Goal: Use online tool/utility: Utilize a website feature to perform a specific function

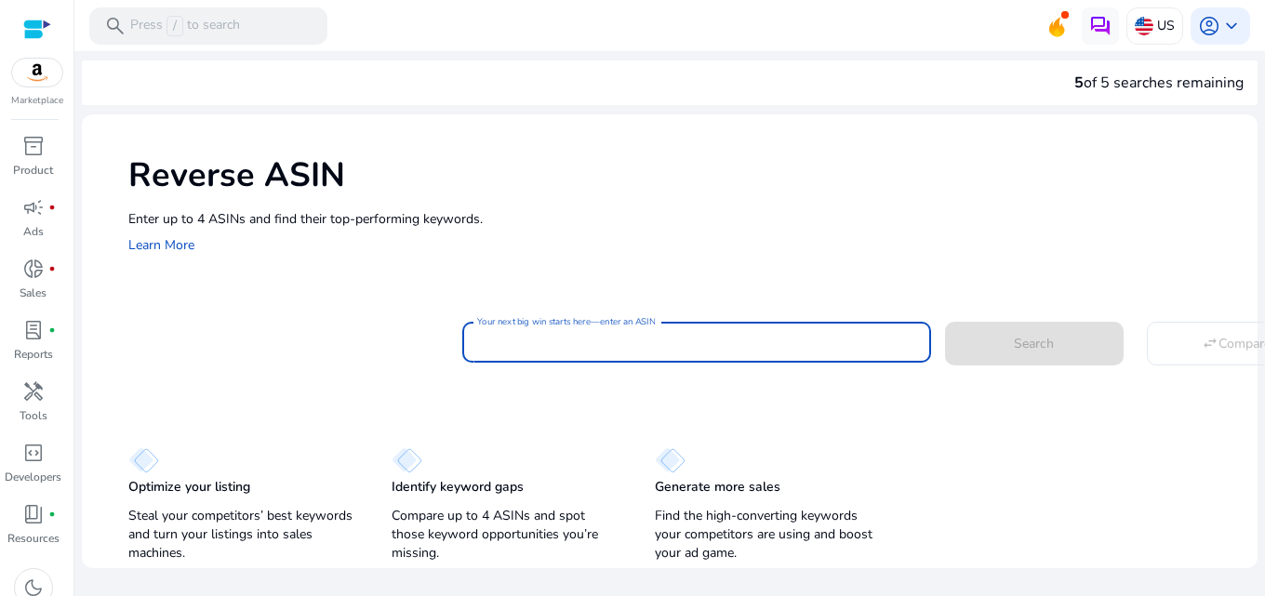
paste input "**********"
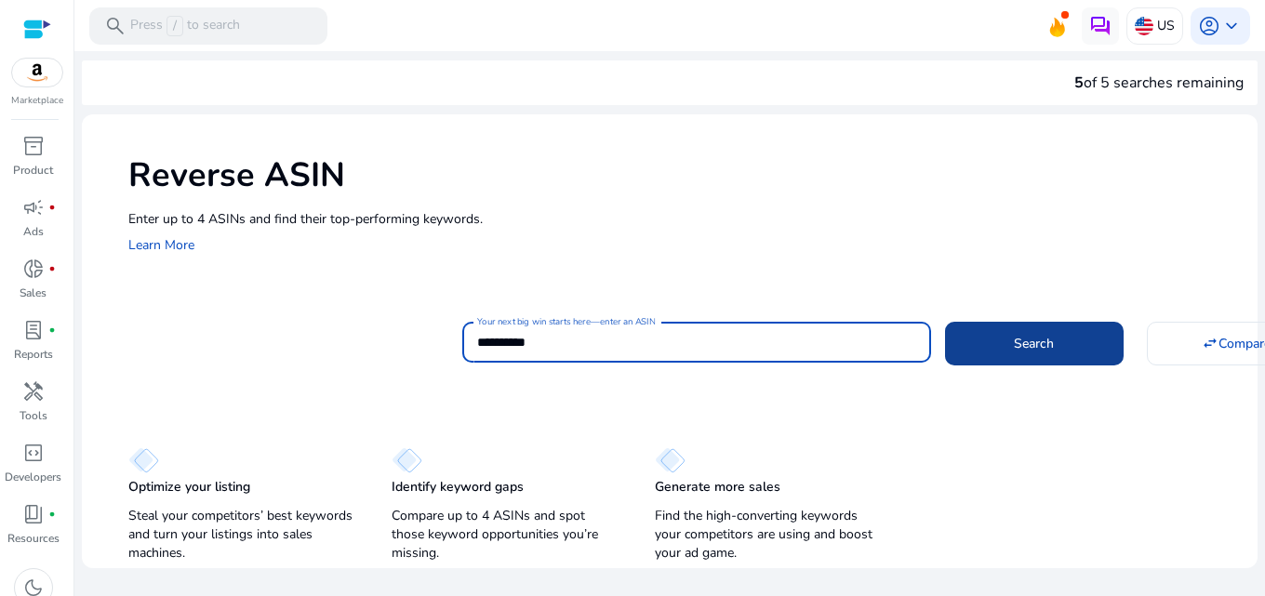
type input "**********"
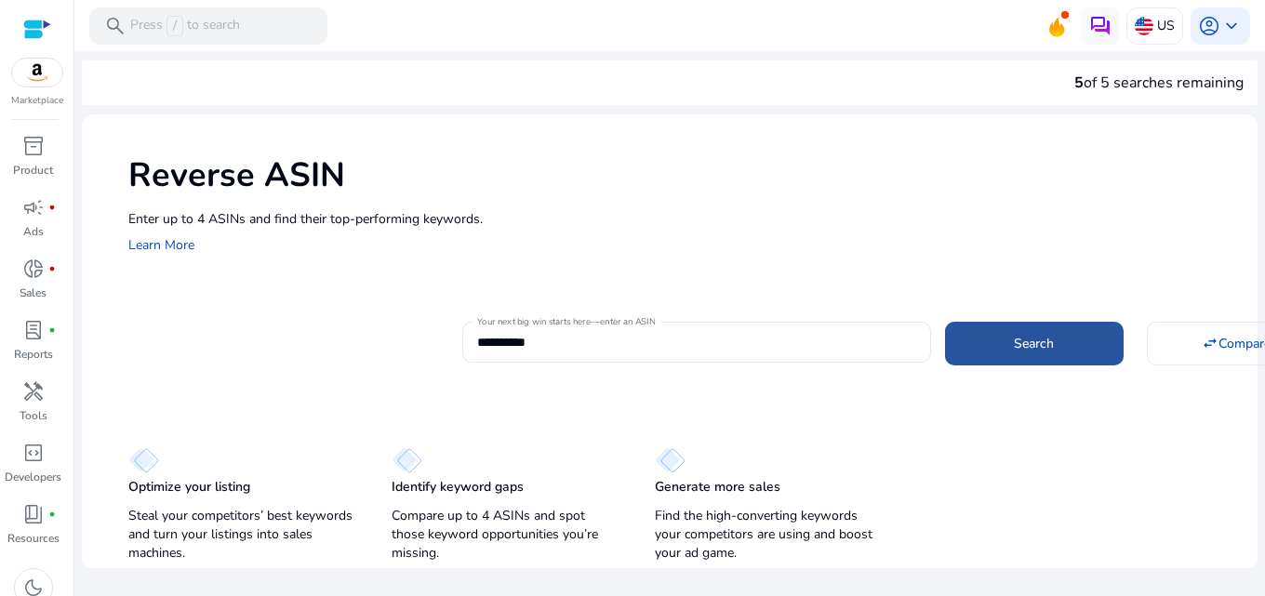
click at [976, 348] on span at bounding box center [1034, 343] width 179 height 45
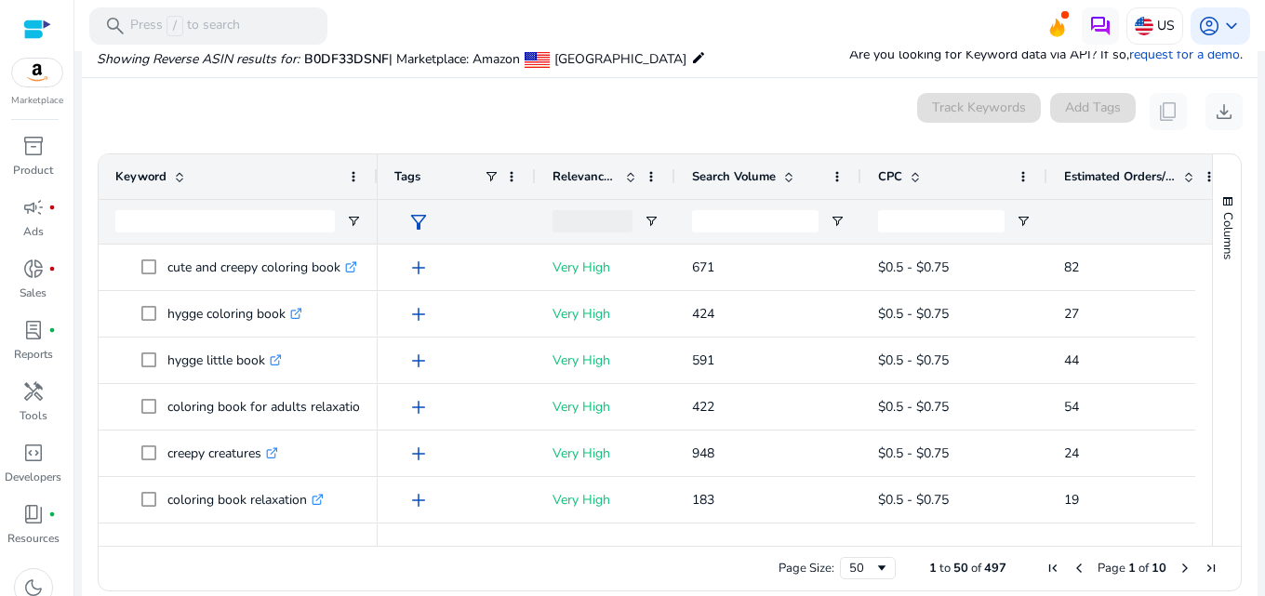
scroll to position [199, 0]
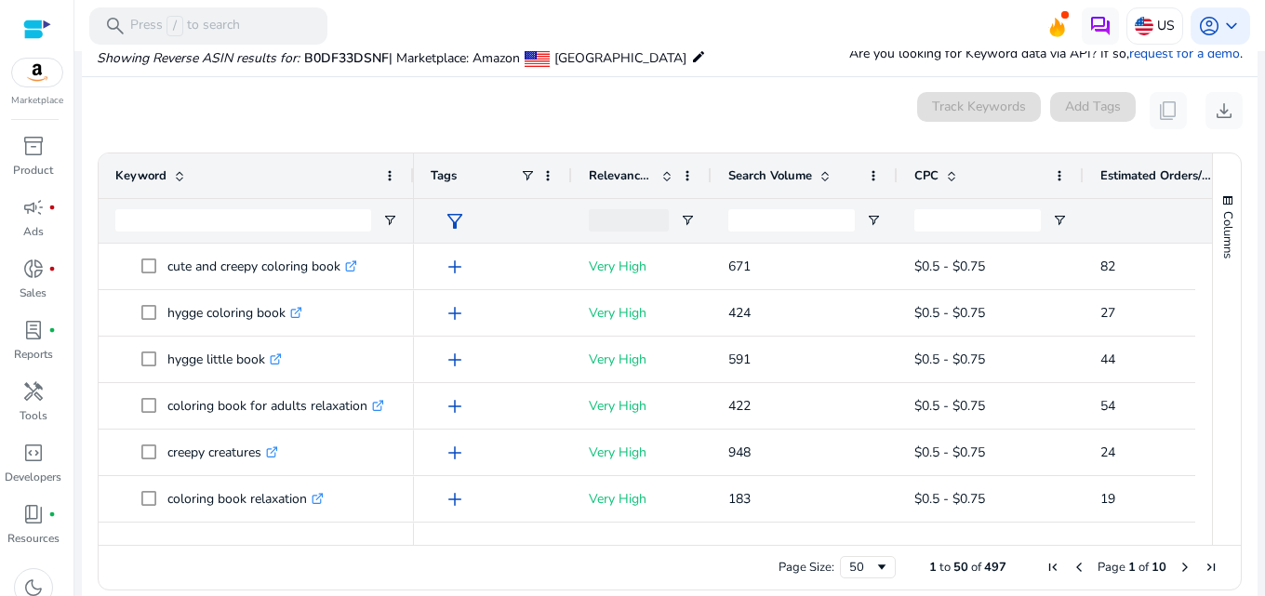
drag, startPoint x: 374, startPoint y: 179, endPoint x: 410, endPoint y: 179, distance: 36.3
click at [410, 179] on div at bounding box center [412, 175] width 7 height 45
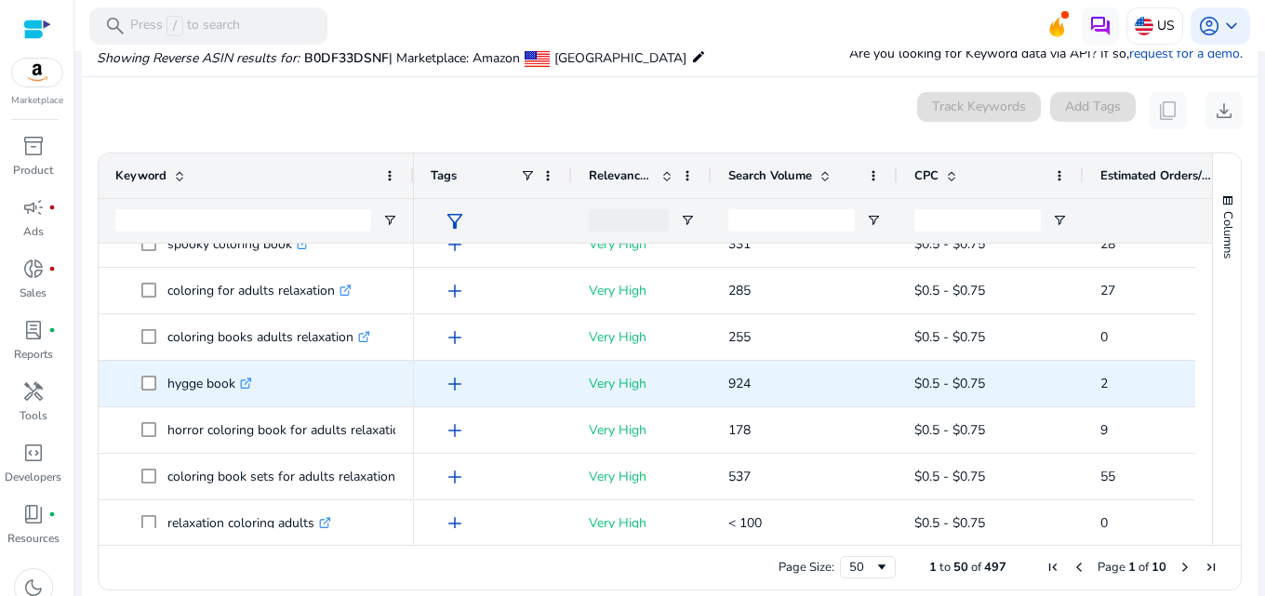
scroll to position [465, 0]
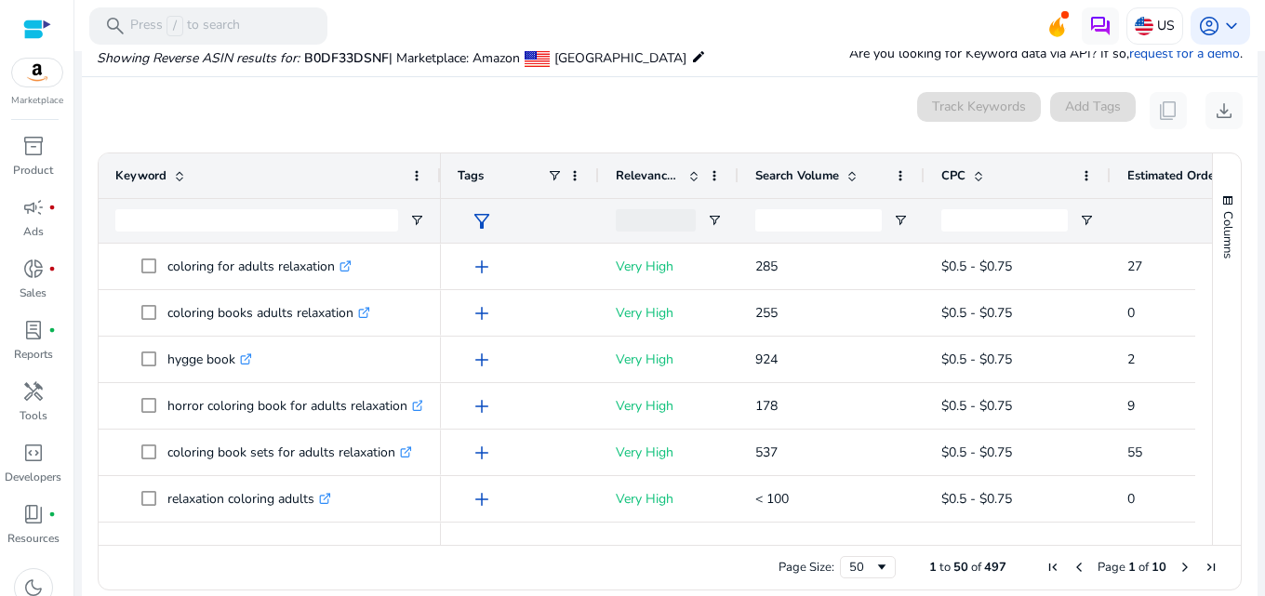
drag, startPoint x: 412, startPoint y: 181, endPoint x: 439, endPoint y: 179, distance: 27.1
click at [439, 179] on div at bounding box center [439, 175] width 7 height 45
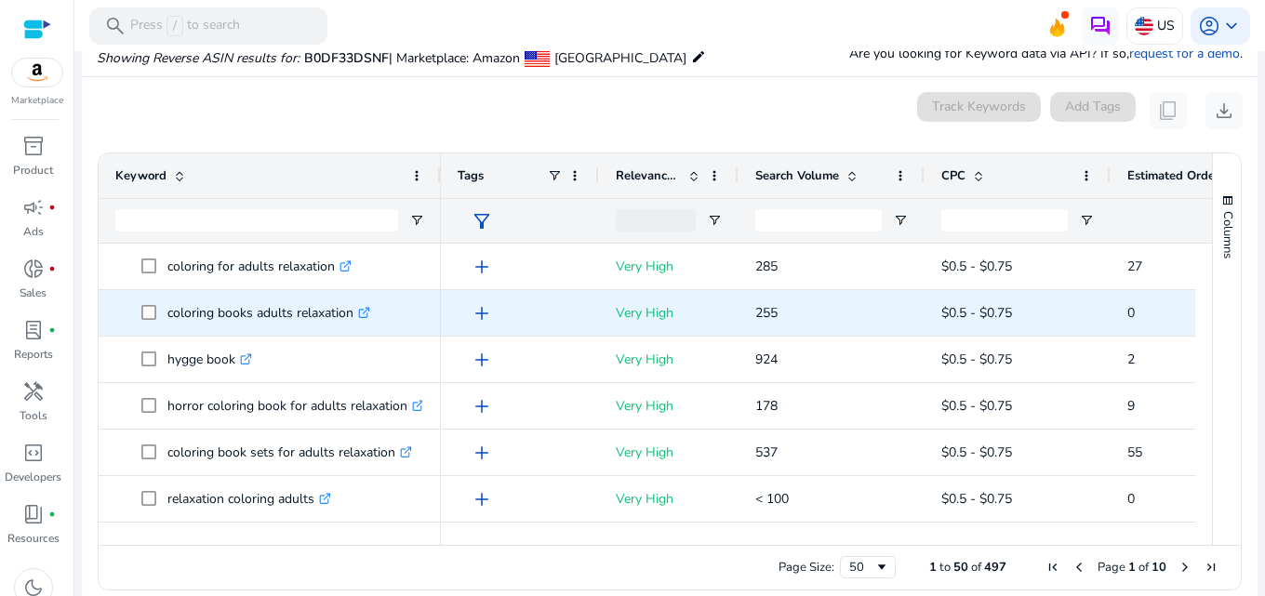
scroll to position [0, 0]
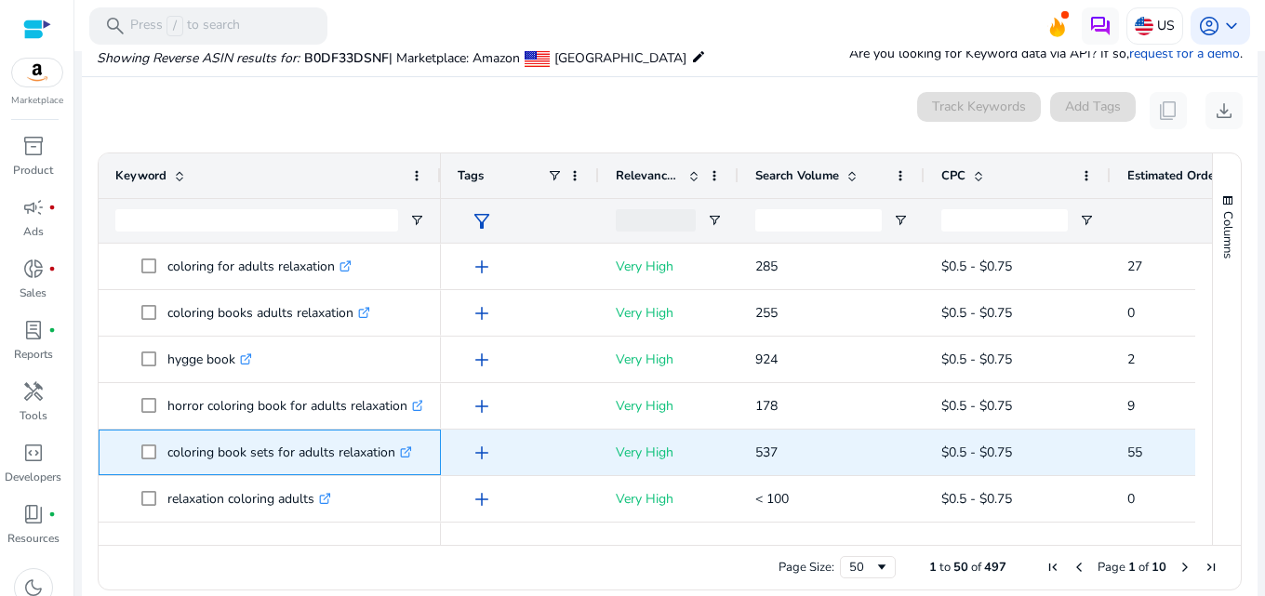
click at [325, 453] on p "coloring book sets for adults relaxation .st0{fill:#2c8af8}" at bounding box center [289, 452] width 245 height 38
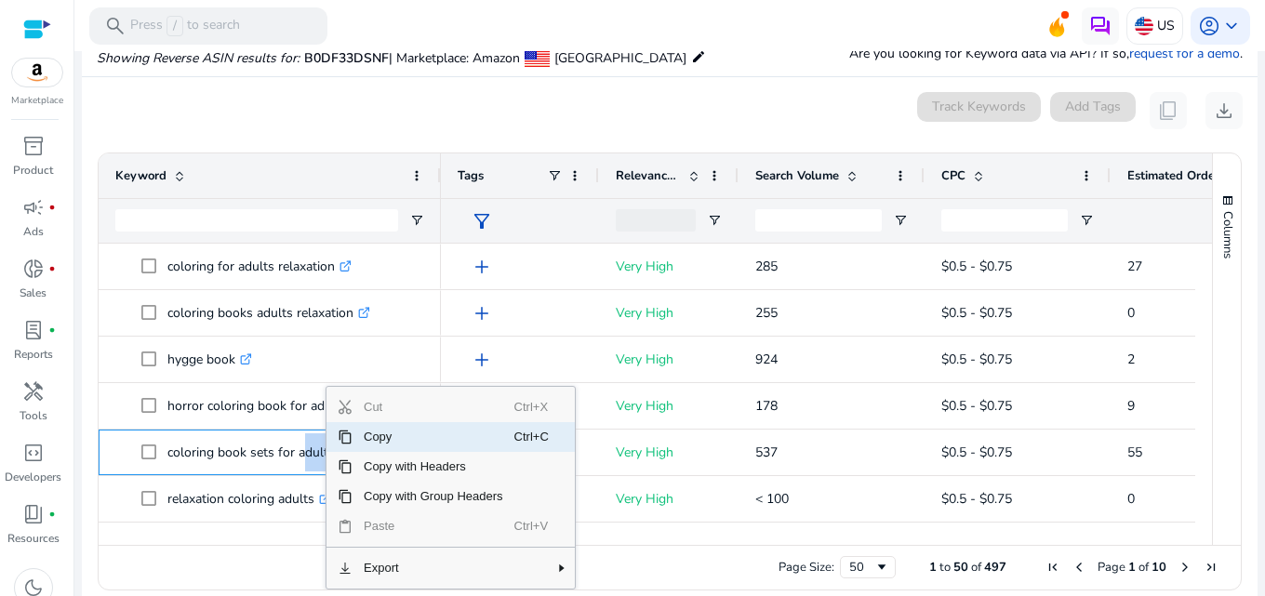
click at [378, 434] on span "Copy" at bounding box center [433, 437] width 162 height 30
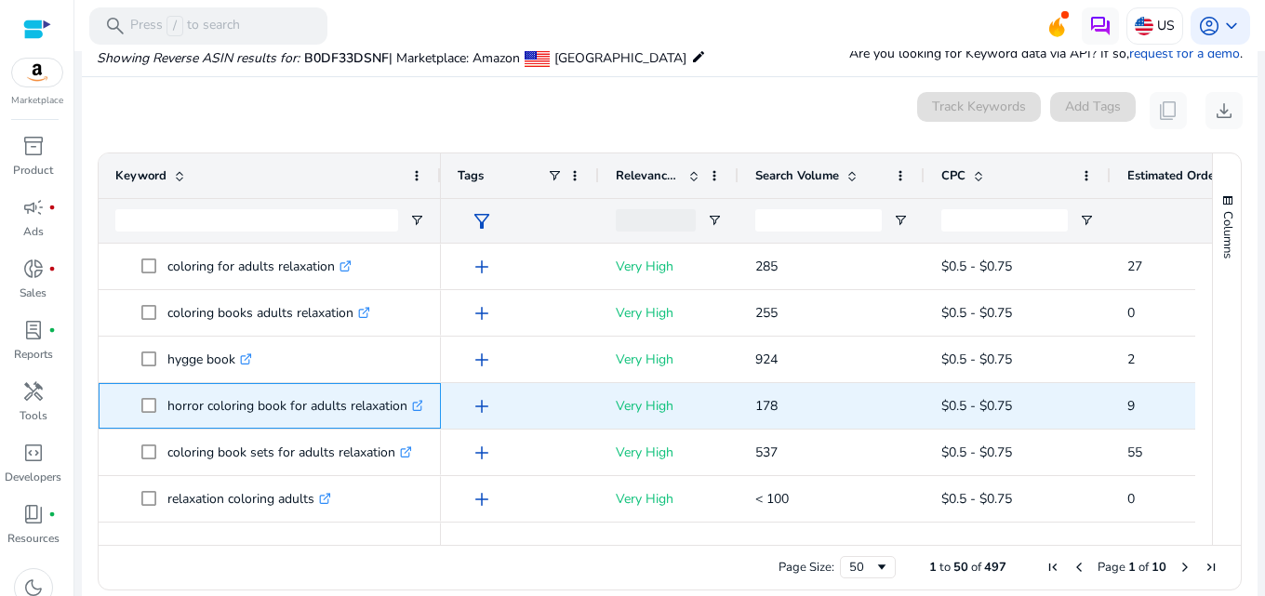
click at [269, 407] on p "horror coloring book for adults relaxation .st0{fill:#2c8af8}" at bounding box center [295, 406] width 257 height 38
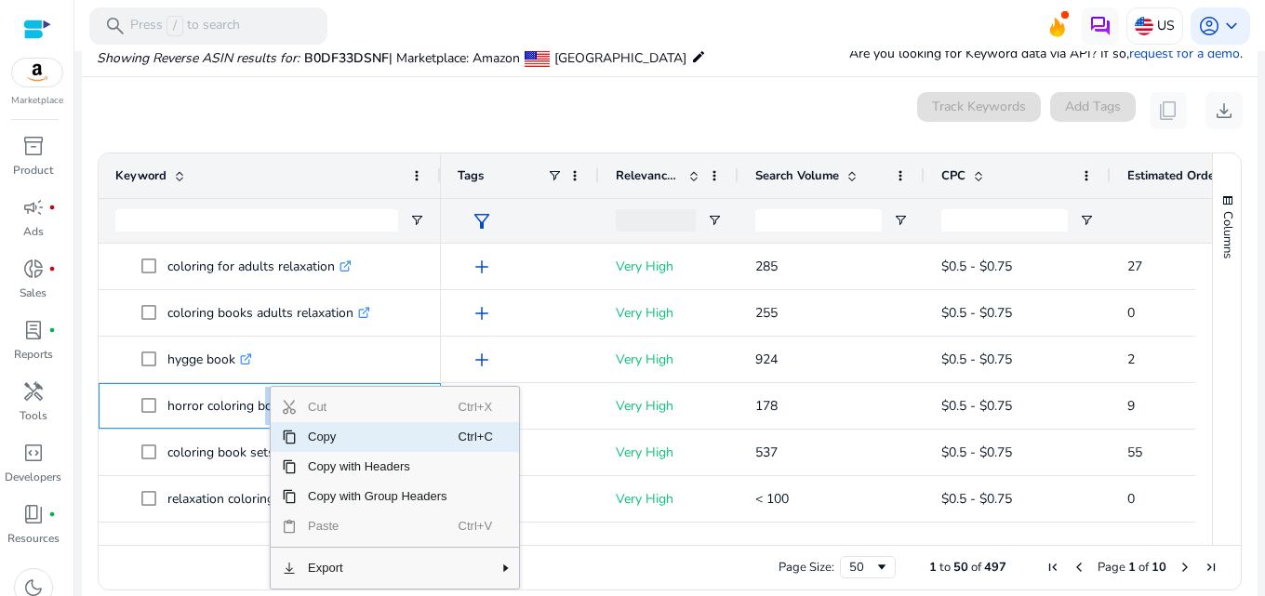
click at [332, 431] on span "Copy" at bounding box center [378, 437] width 162 height 30
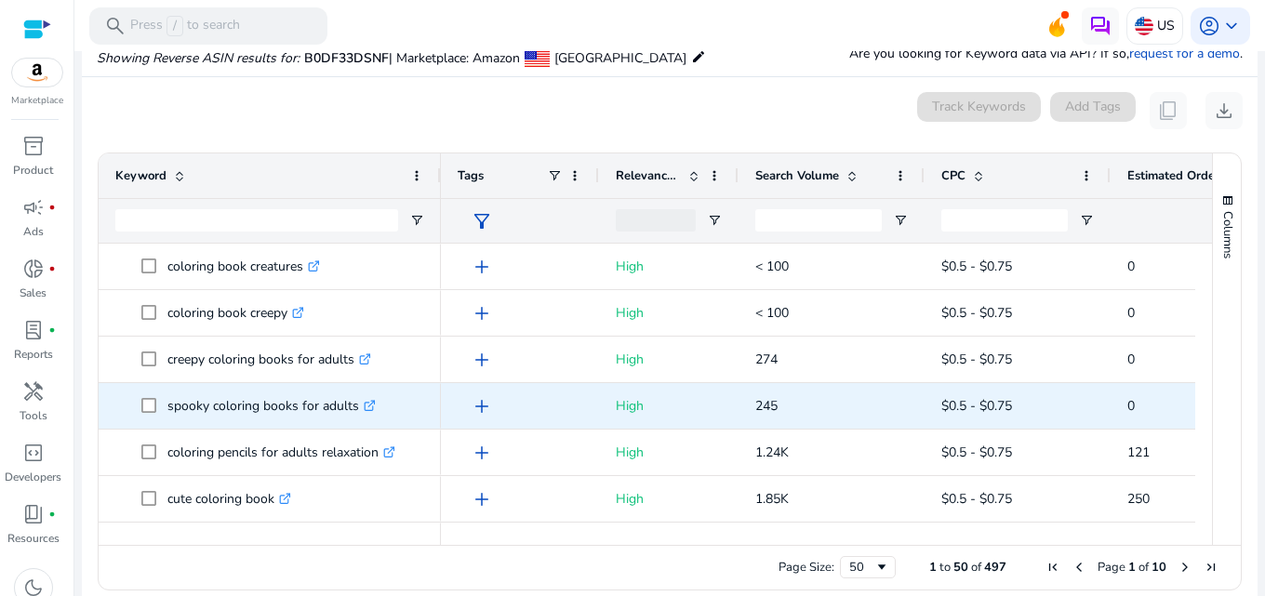
click at [281, 406] on p "spooky coloring books for adults .st0{fill:#2c8af8}" at bounding box center [271, 406] width 208 height 38
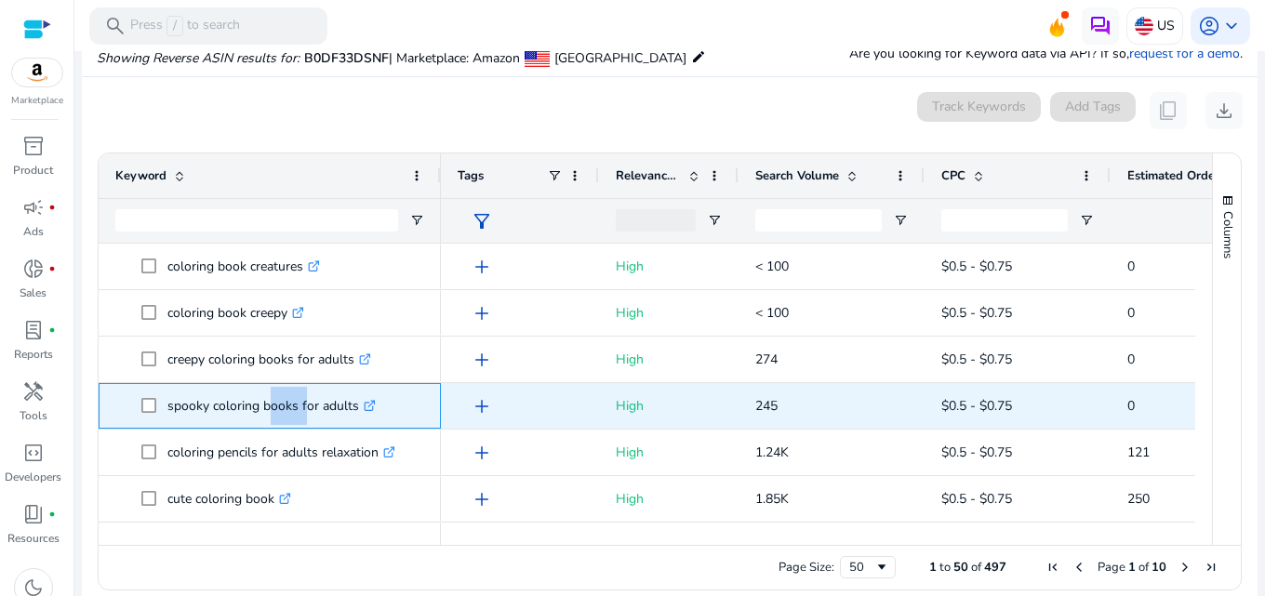
click at [281, 406] on p "spooky coloring books for adults .st0{fill:#2c8af8}" at bounding box center [271, 406] width 208 height 38
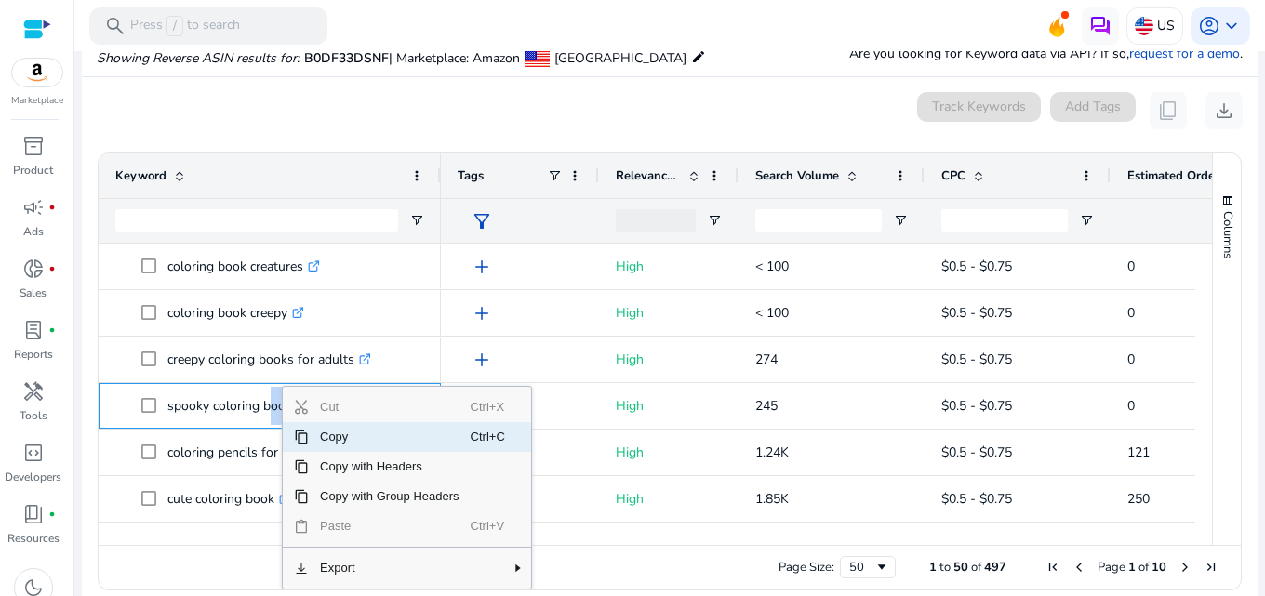
click at [332, 434] on span "Copy" at bounding box center [390, 437] width 162 height 30
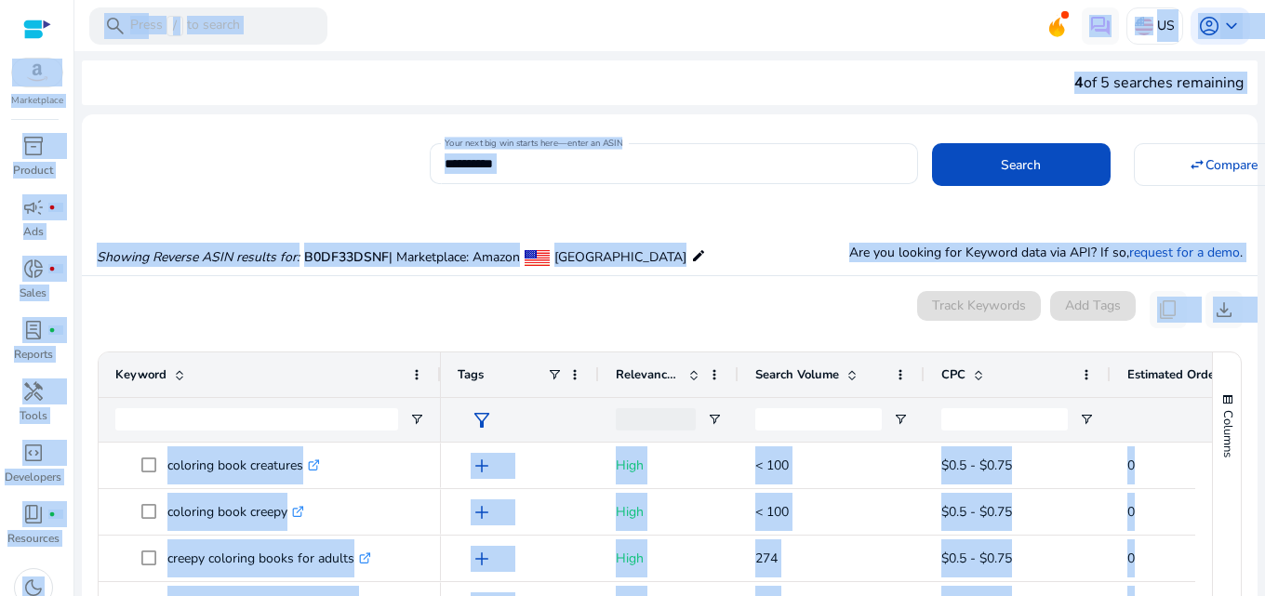
drag, startPoint x: 35, startPoint y: 25, endPoint x: 862, endPoint y: -57, distance: 830.7
click at [862, 0] on html "**********" at bounding box center [632, 298] width 1265 height 596
click at [600, 11] on mat-toolbar "search Press / to search US account_circle keyboard_arrow_down" at bounding box center [669, 25] width 1190 height 51
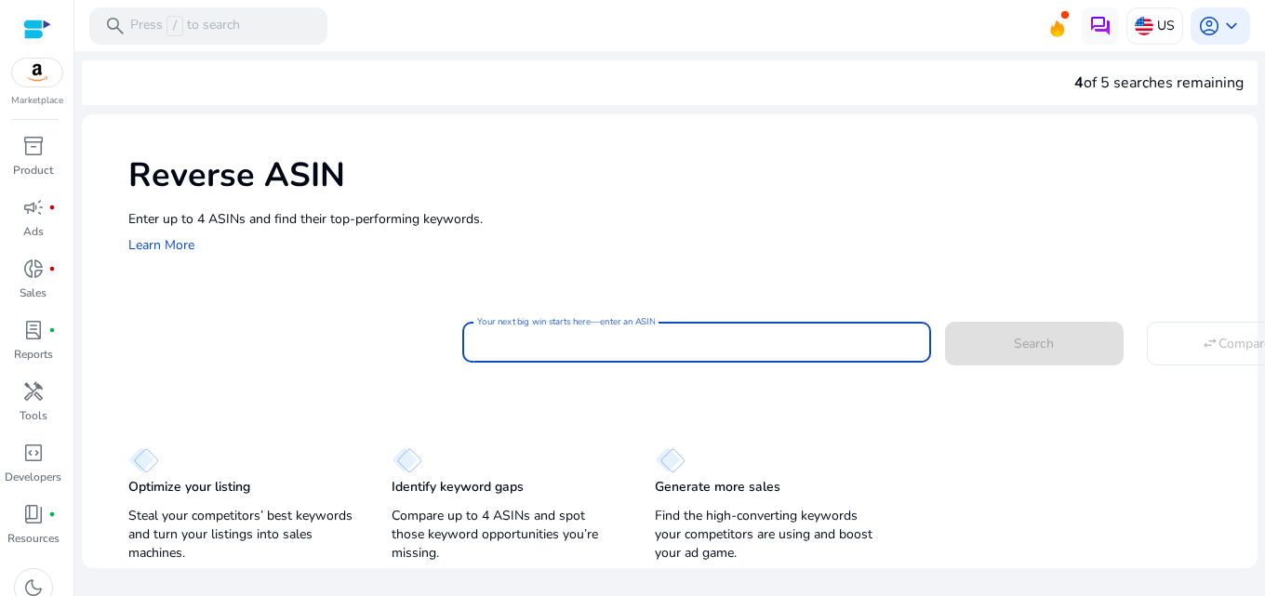
paste input "**********"
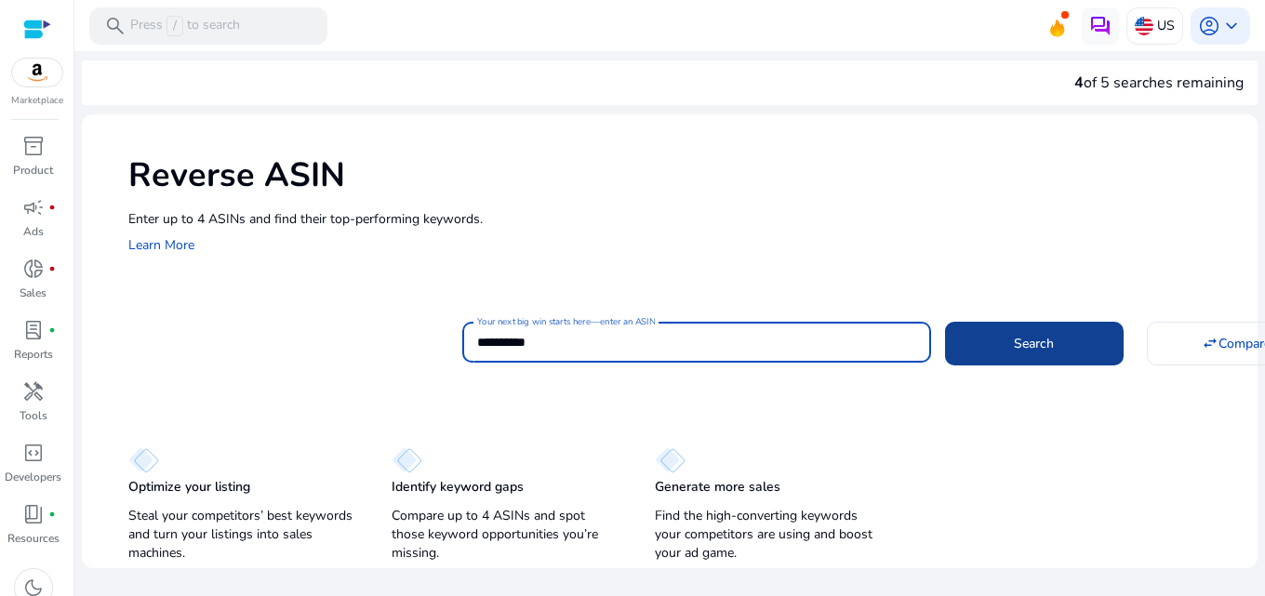
type input "**********"
click at [1079, 357] on span at bounding box center [1034, 343] width 179 height 45
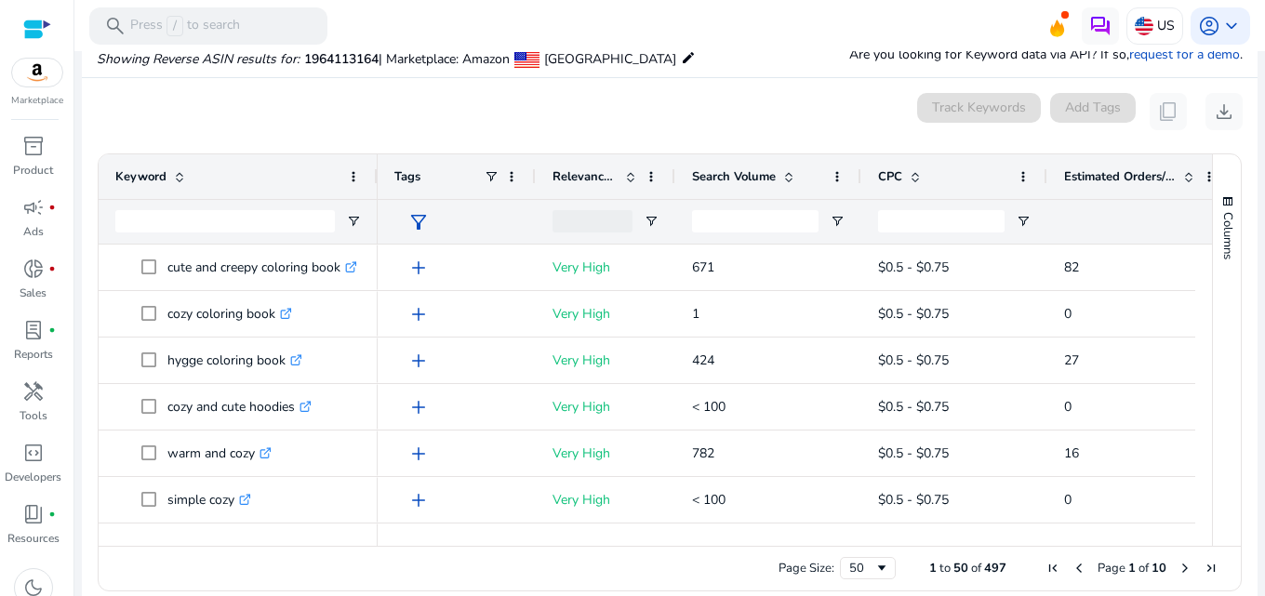
scroll to position [199, 0]
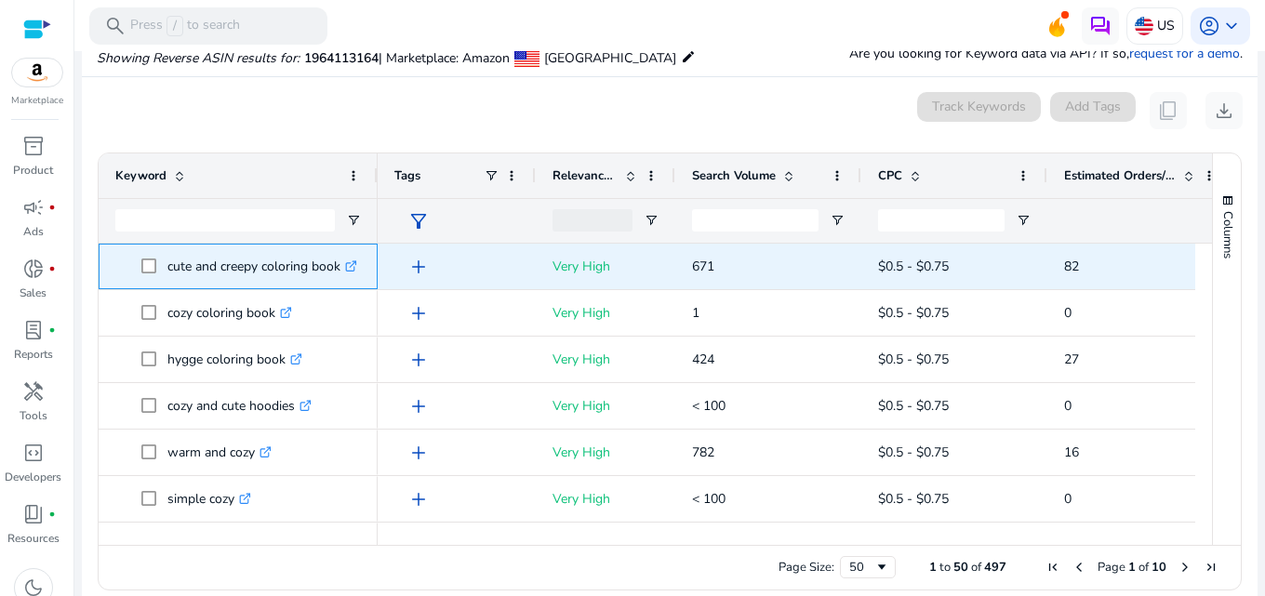
click at [277, 263] on p "cute and creepy coloring book .st0{fill:#2c8af8}" at bounding box center [262, 266] width 190 height 38
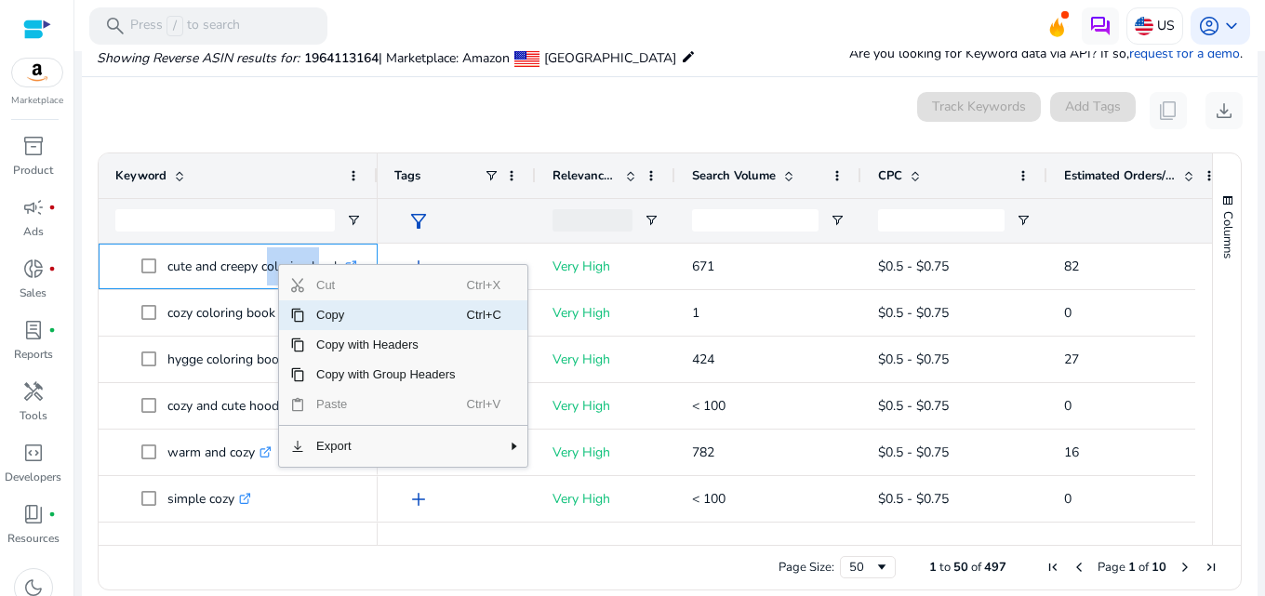
click at [324, 313] on span "Copy" at bounding box center [386, 315] width 162 height 30
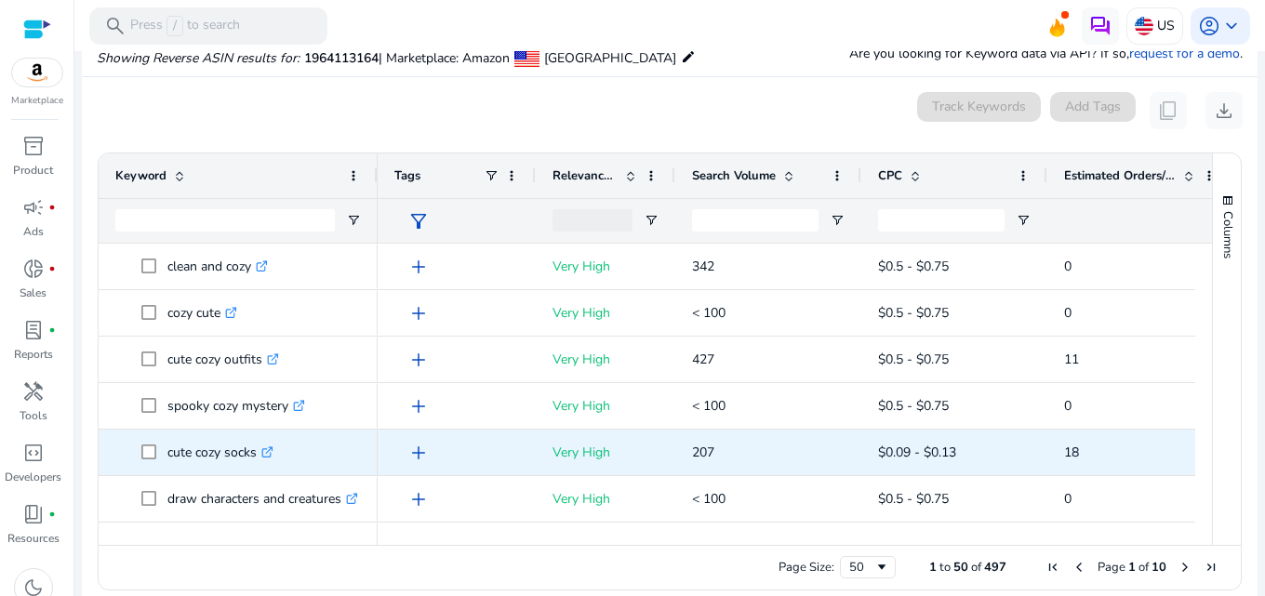
scroll to position [558, 0]
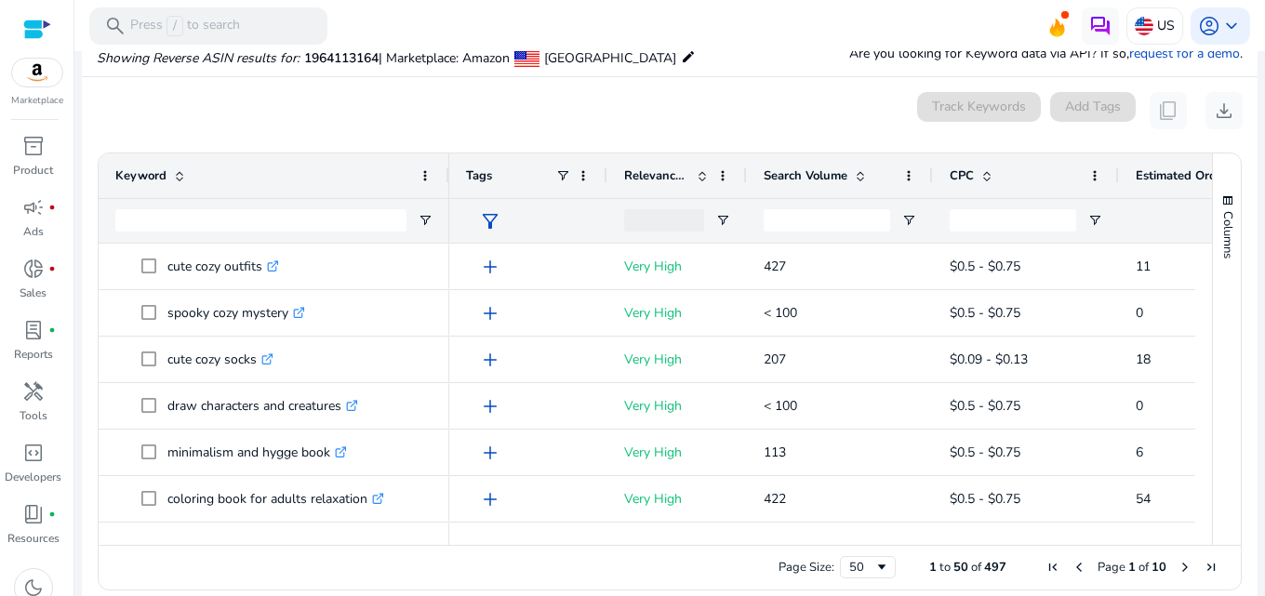
drag, startPoint x: 375, startPoint y: 176, endPoint x: 446, endPoint y: 176, distance: 71.6
click at [446, 176] on div at bounding box center [447, 175] width 7 height 45
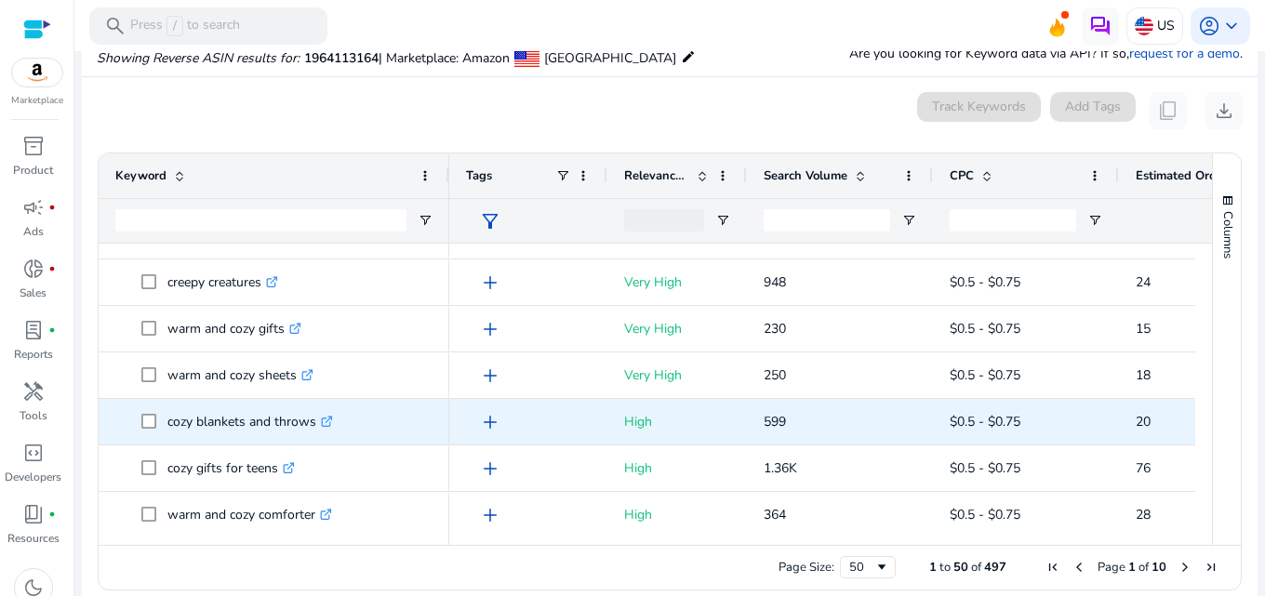
scroll to position [0, 0]
